Goal: Information Seeking & Learning: Learn about a topic

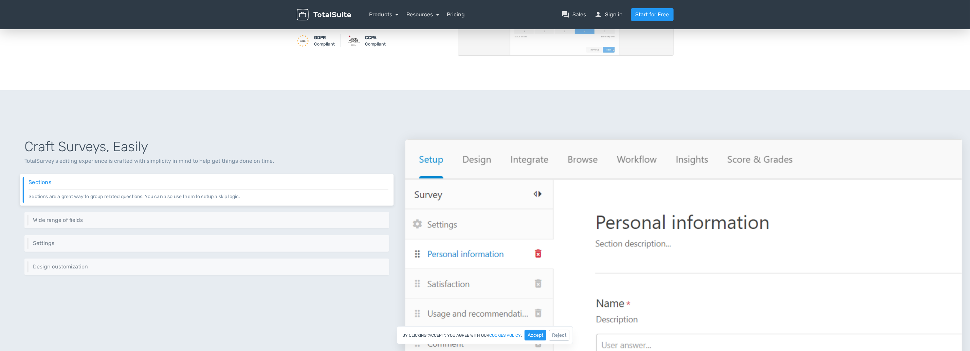
scroll to position [170, 0]
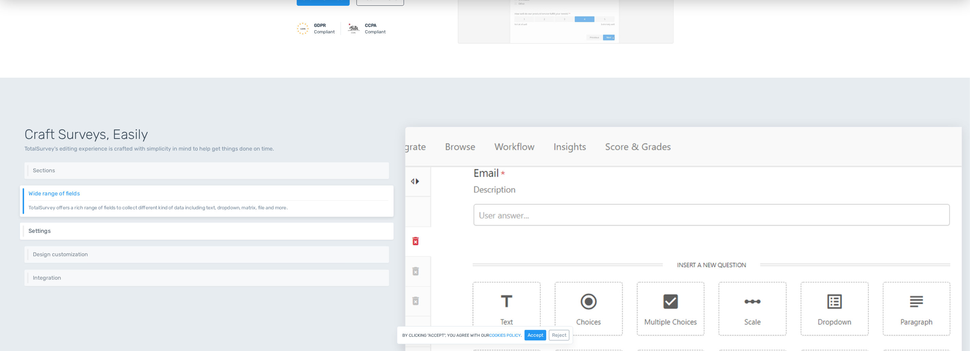
click at [51, 230] on h6 "Settings" at bounding box center [209, 231] width 360 height 6
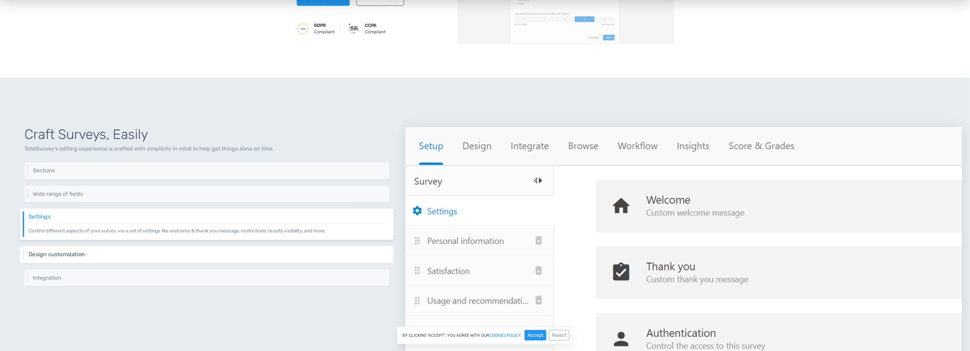
click at [63, 256] on h6 "Design customization" at bounding box center [209, 254] width 360 height 6
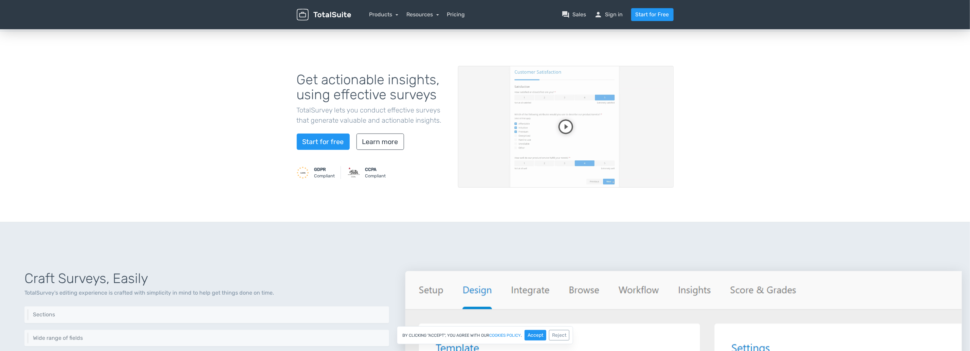
scroll to position [0, 0]
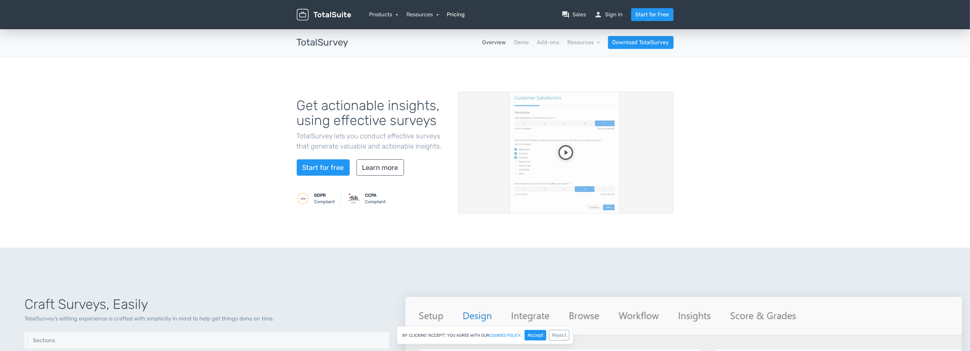
click at [459, 14] on link "Pricing" at bounding box center [456, 15] width 18 height 8
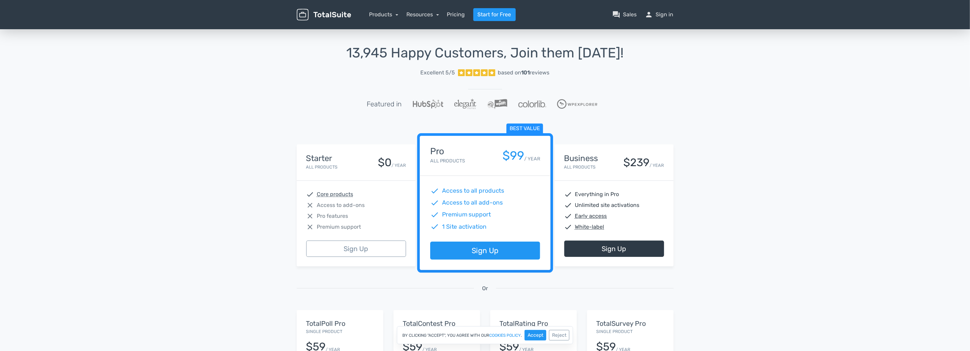
click at [385, 200] on div "check Core products close Access to add-ons close Pro features close Premium su…" at bounding box center [356, 211] width 119 height 60
click at [236, 172] on div "13,945 Happy Customers, Join them [DATE]! Excellent 5/5 based on 101 reviews Fe…" at bounding box center [485, 251] width 970 height 446
click at [323, 158] on h4 "Starter" at bounding box center [322, 158] width 32 height 9
click at [388, 209] on div "close Access to add-ons" at bounding box center [356, 205] width 100 height 8
click at [329, 193] on abbr "Core products" at bounding box center [335, 194] width 36 height 8
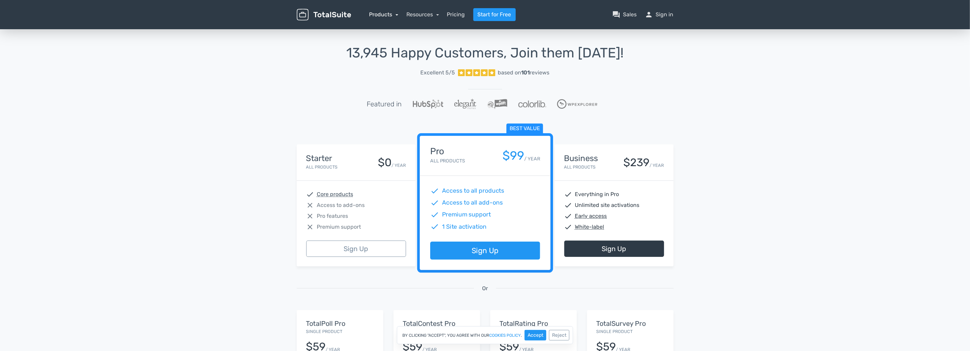
click at [391, 14] on link "Products" at bounding box center [383, 14] width 29 height 6
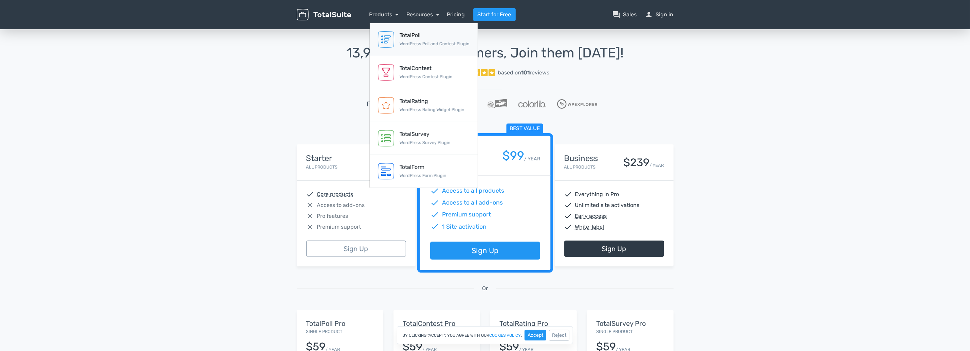
click at [401, 31] on link "TotalPoll WordPress Poll and Contest Plugin" at bounding box center [424, 39] width 108 height 33
